Goal: Transaction & Acquisition: Purchase product/service

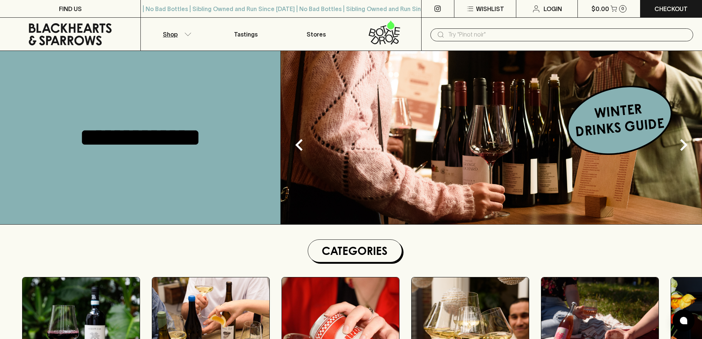
click at [170, 38] on p "Shop" at bounding box center [170, 34] width 15 height 9
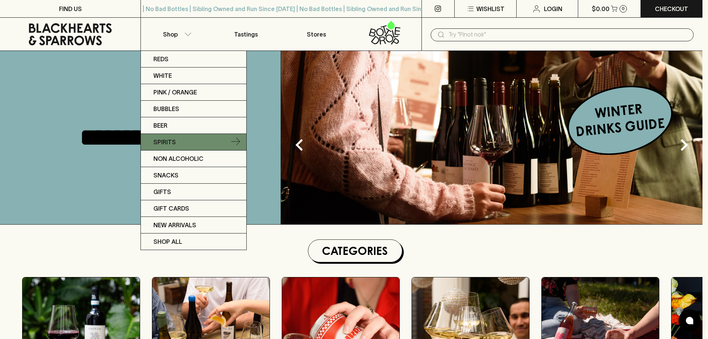
click at [185, 143] on link "Spirits" at bounding box center [193, 142] width 105 height 17
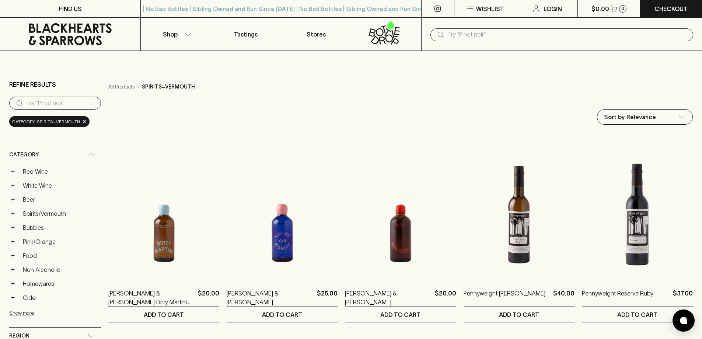
click at [67, 107] on input "search" at bounding box center [61, 103] width 68 height 12
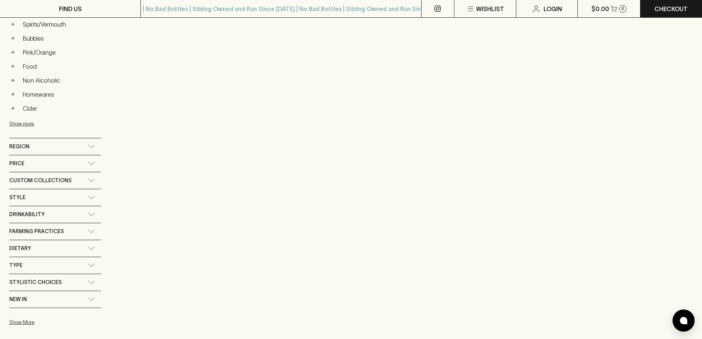
scroll to position [221, 0]
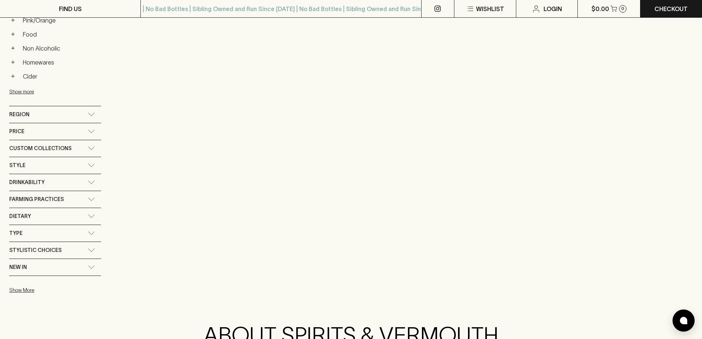
type input "pisco"
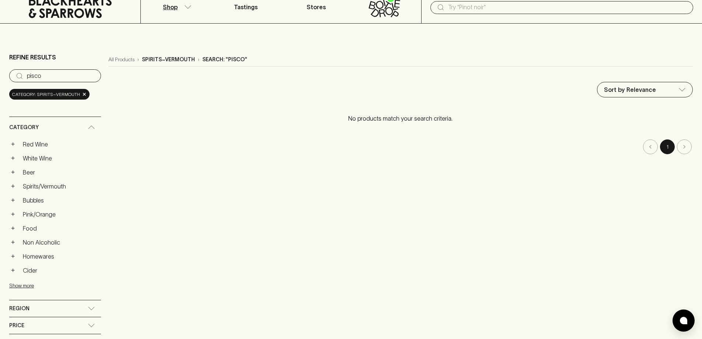
scroll to position [0, 0]
